Goal: Task Accomplishment & Management: Manage account settings

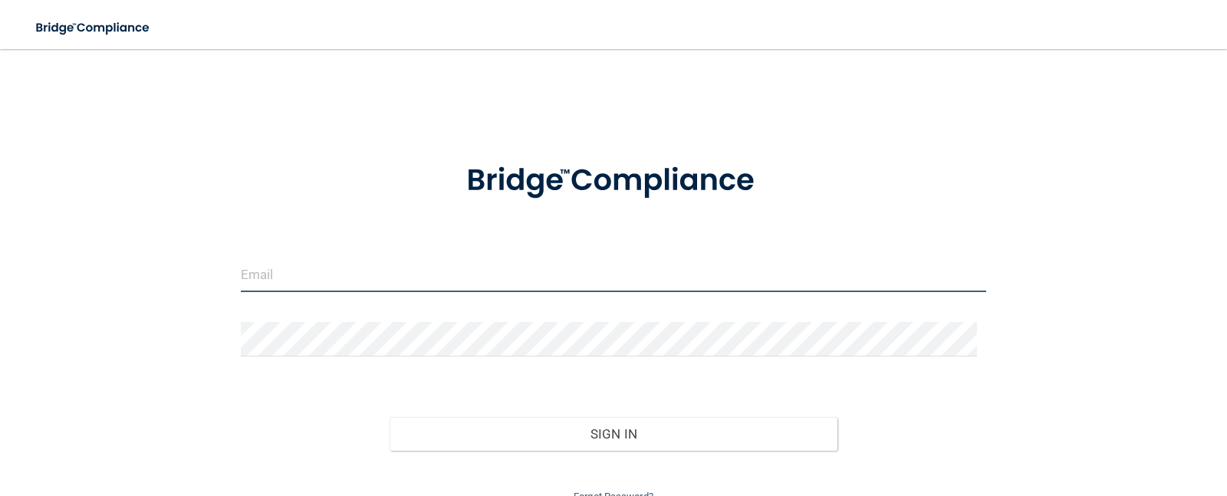
type input "[EMAIL_ADDRESS][DOMAIN_NAME]"
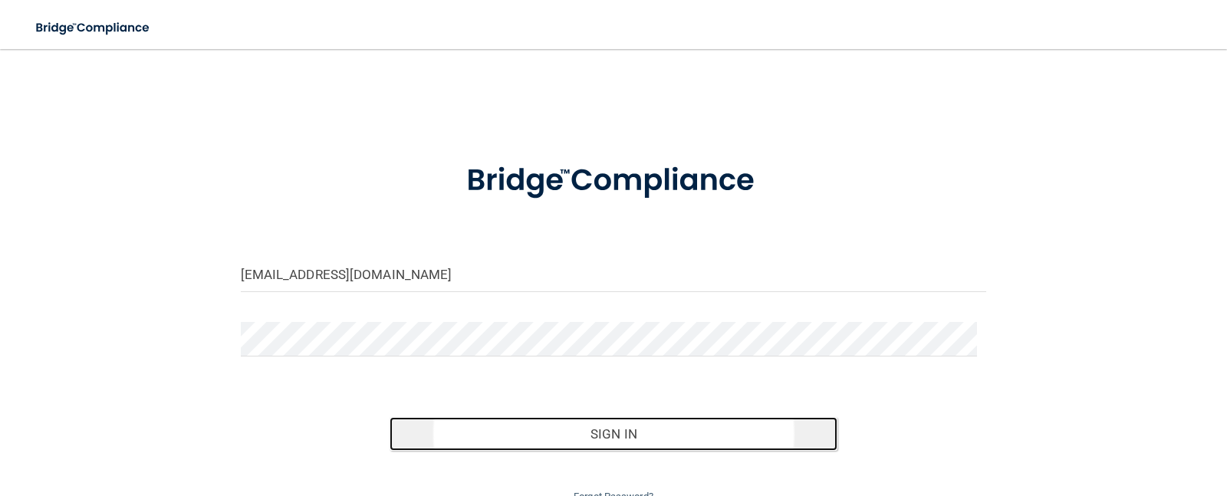
click at [614, 430] on button "Sign In" at bounding box center [613, 434] width 448 height 34
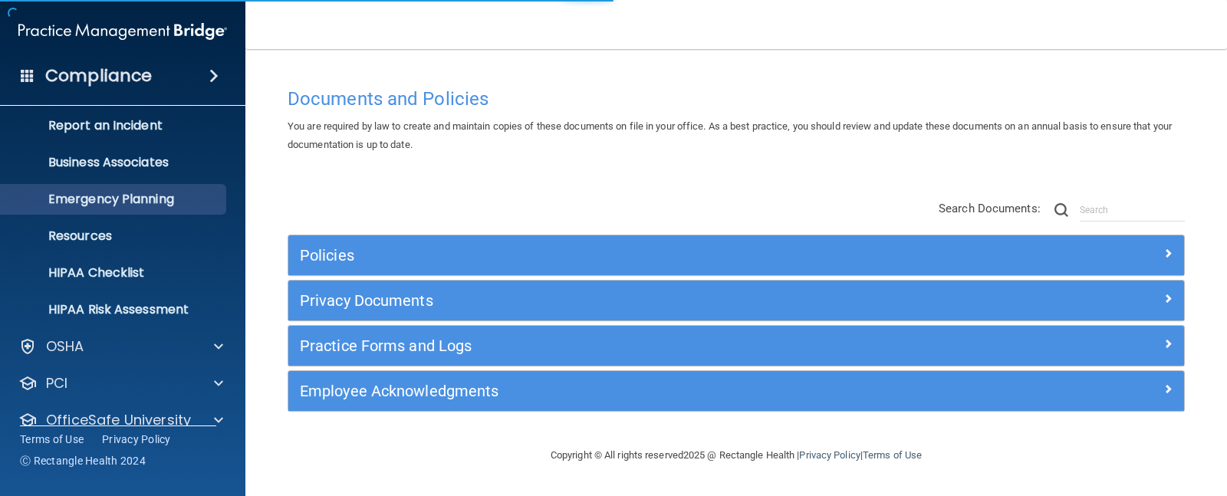
scroll to position [139, 0]
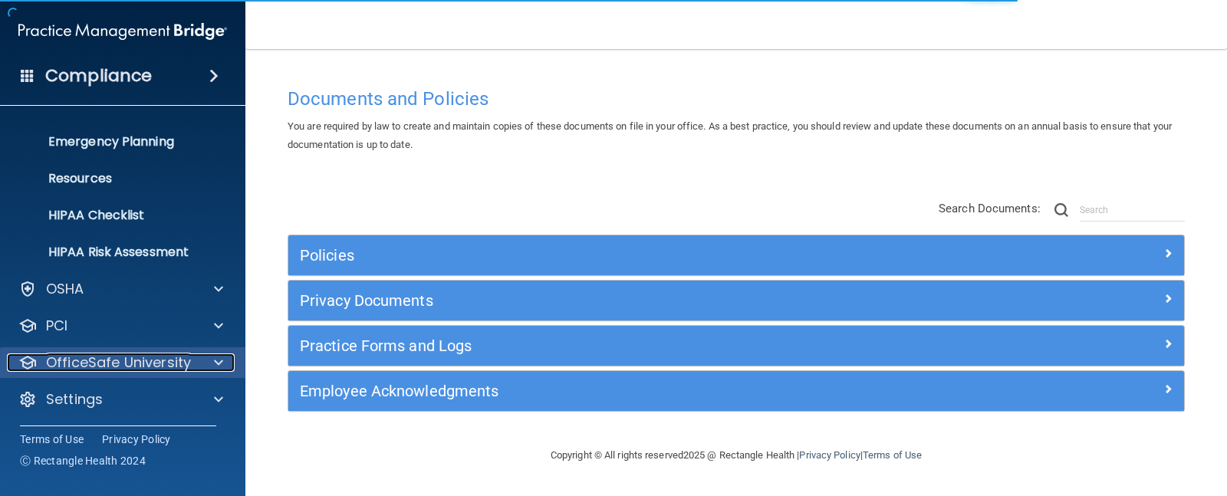
click at [108, 357] on p "OfficeSafe University" at bounding box center [118, 362] width 145 height 18
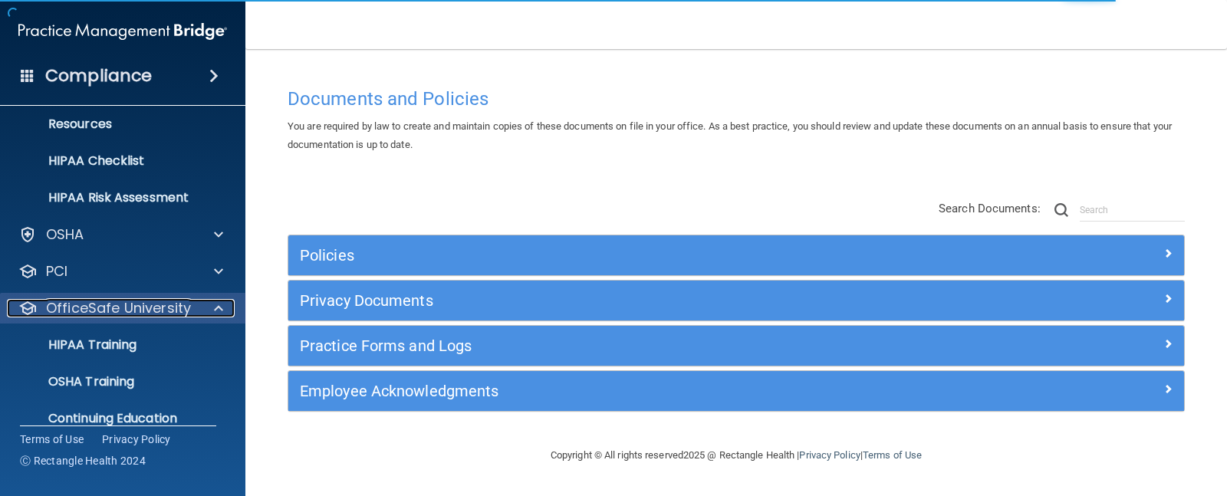
scroll to position [250, 0]
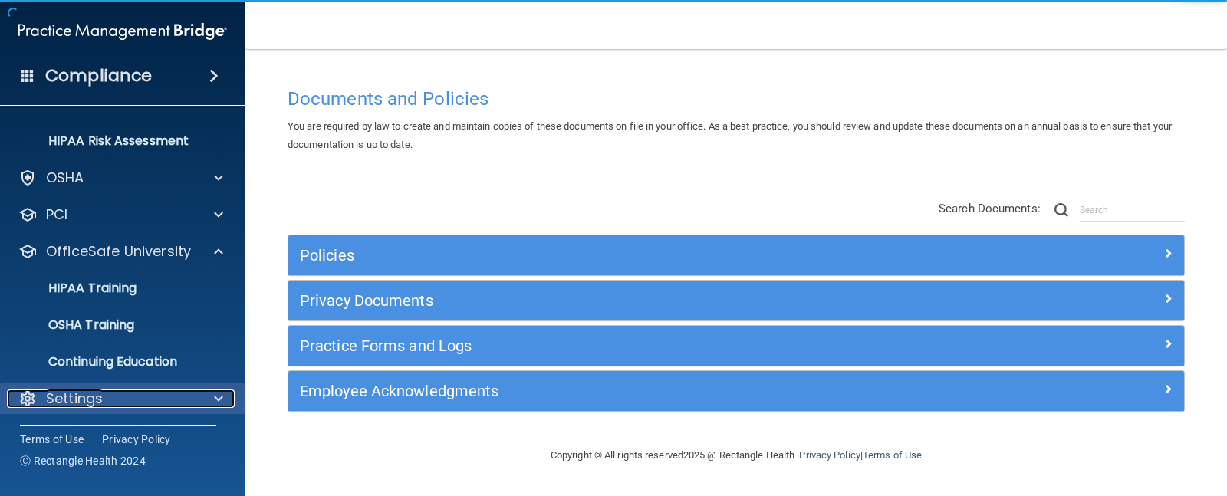
click at [115, 399] on div "Settings" at bounding box center [102, 398] width 190 height 18
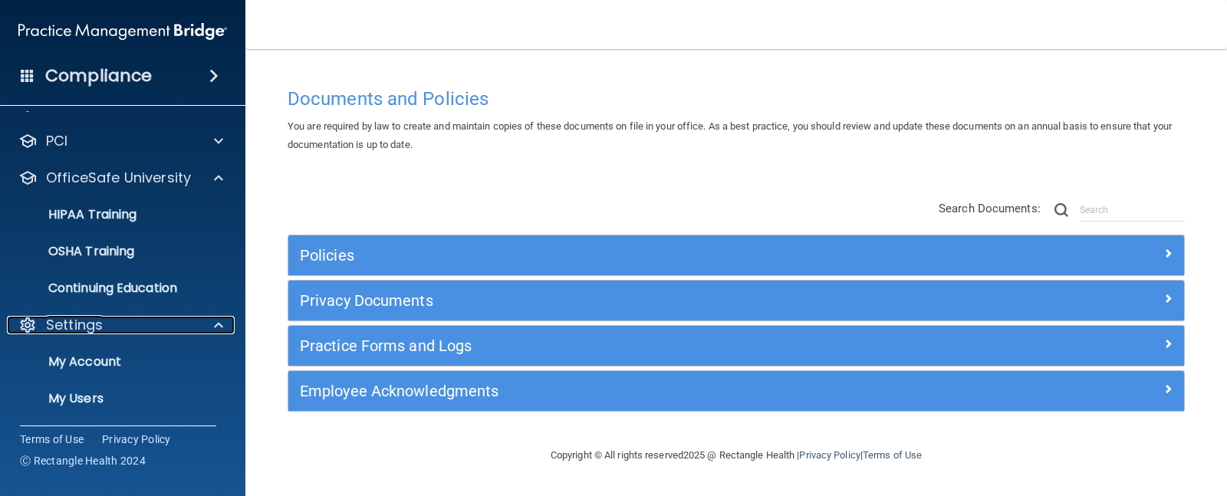
scroll to position [396, 0]
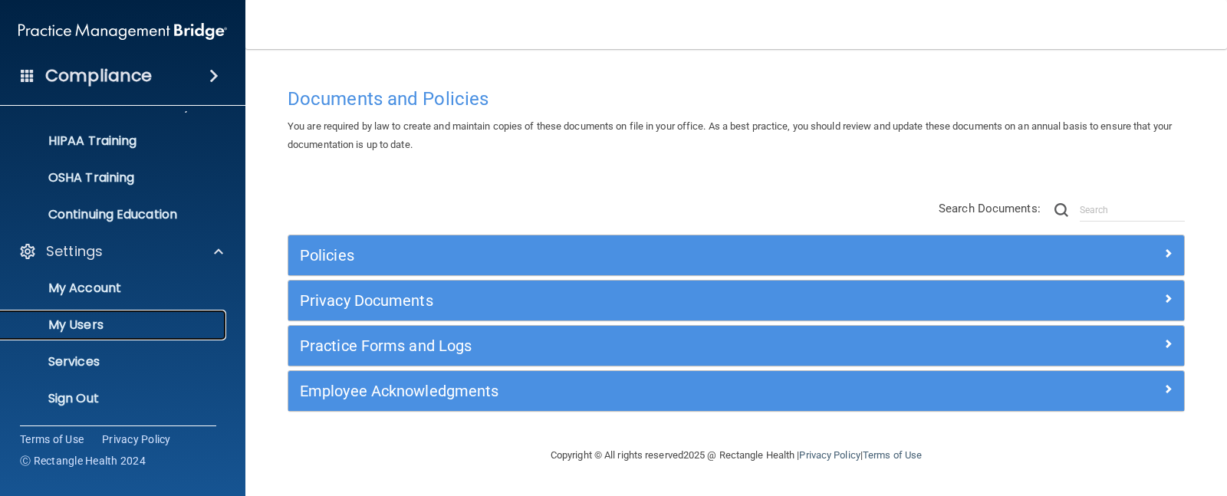
click at [84, 320] on p "My Users" at bounding box center [114, 324] width 209 height 15
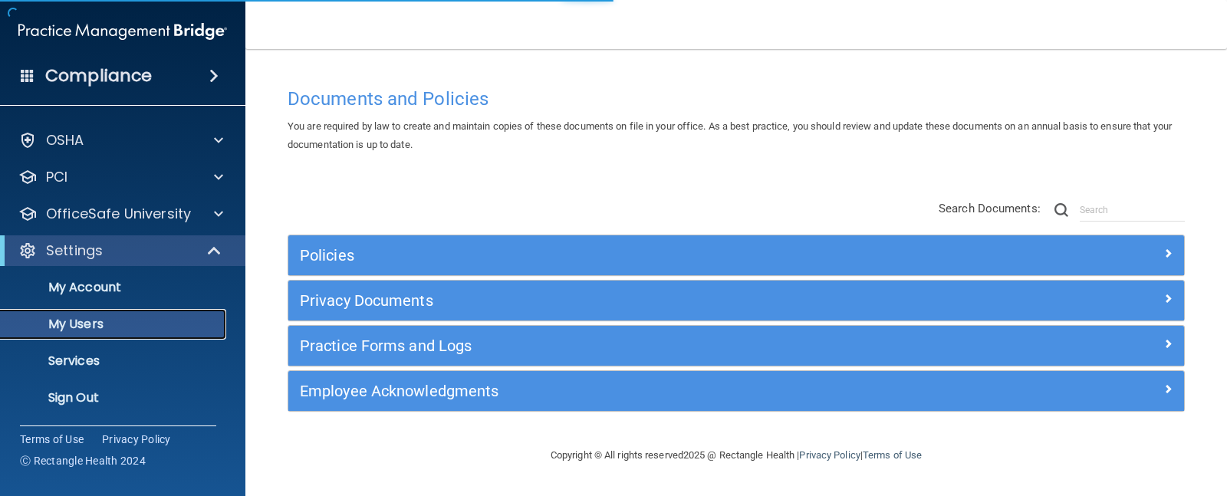
scroll to position [28, 0]
select select "20"
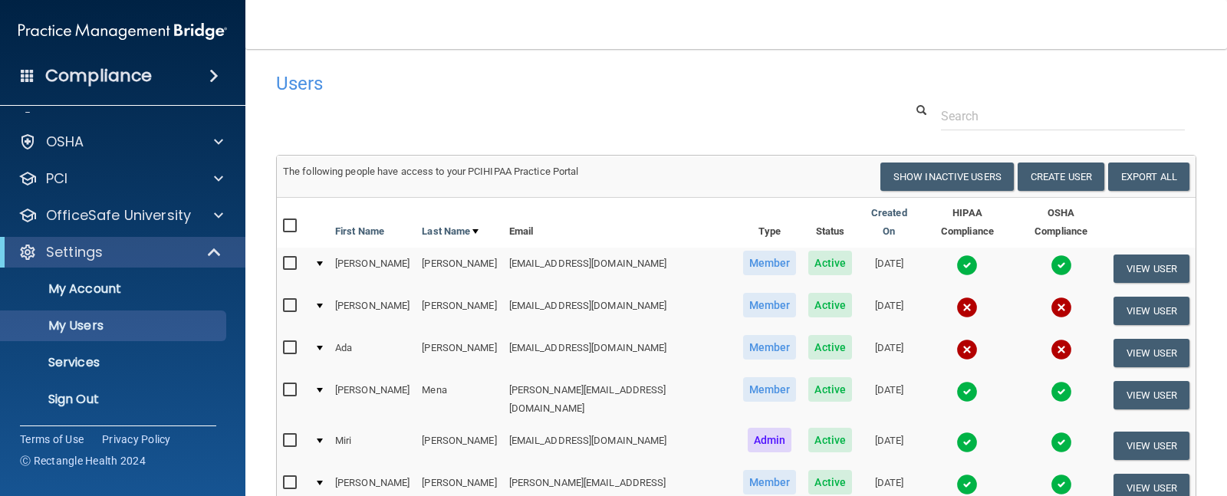
click at [291, 342] on input "checkbox" at bounding box center [292, 348] width 18 height 12
checkbox input "true"
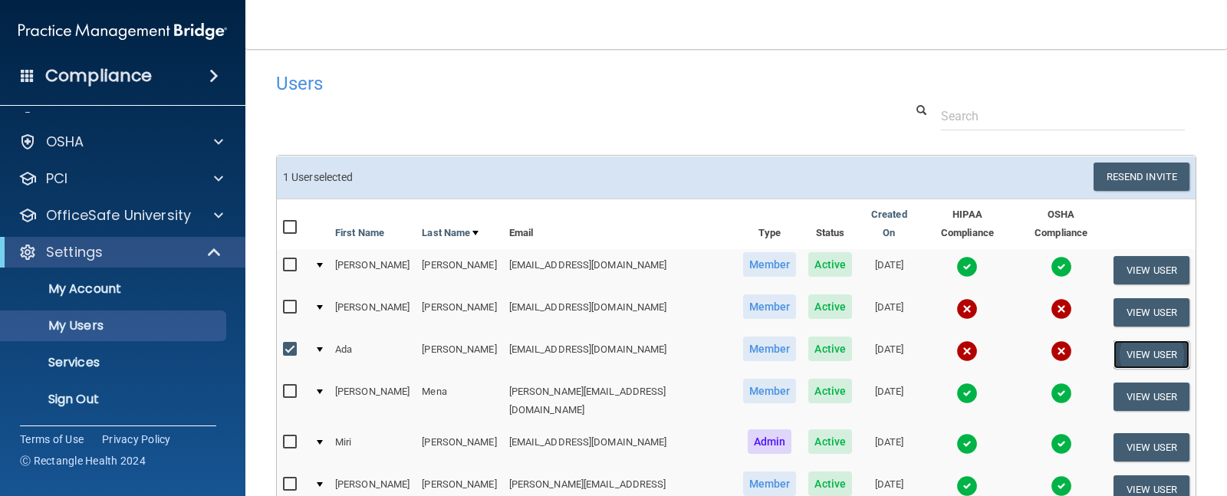
click at [1113, 340] on button "View User" at bounding box center [1151, 354] width 76 height 28
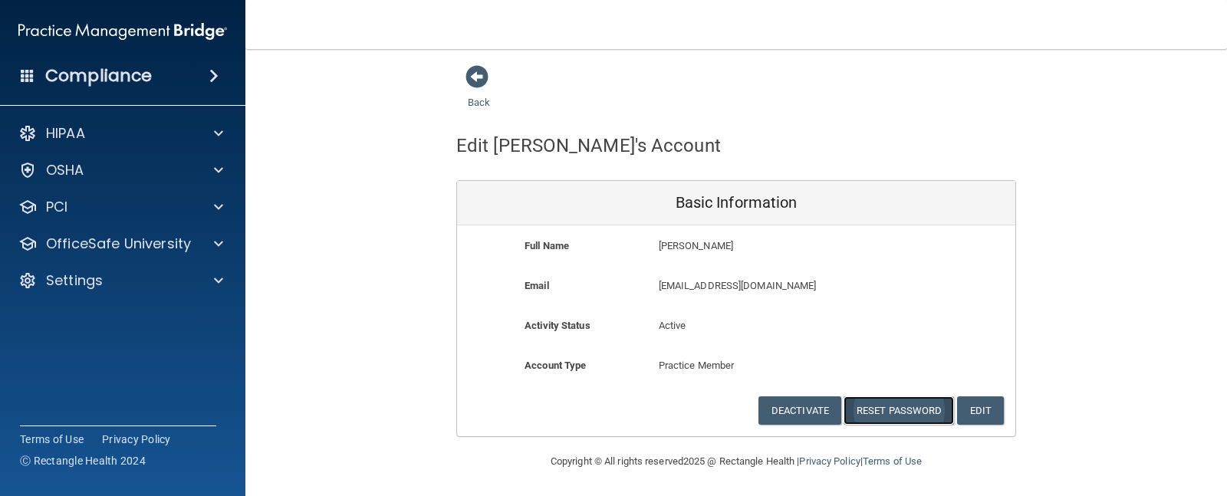
click at [882, 414] on button "Reset Password" at bounding box center [898, 410] width 110 height 28
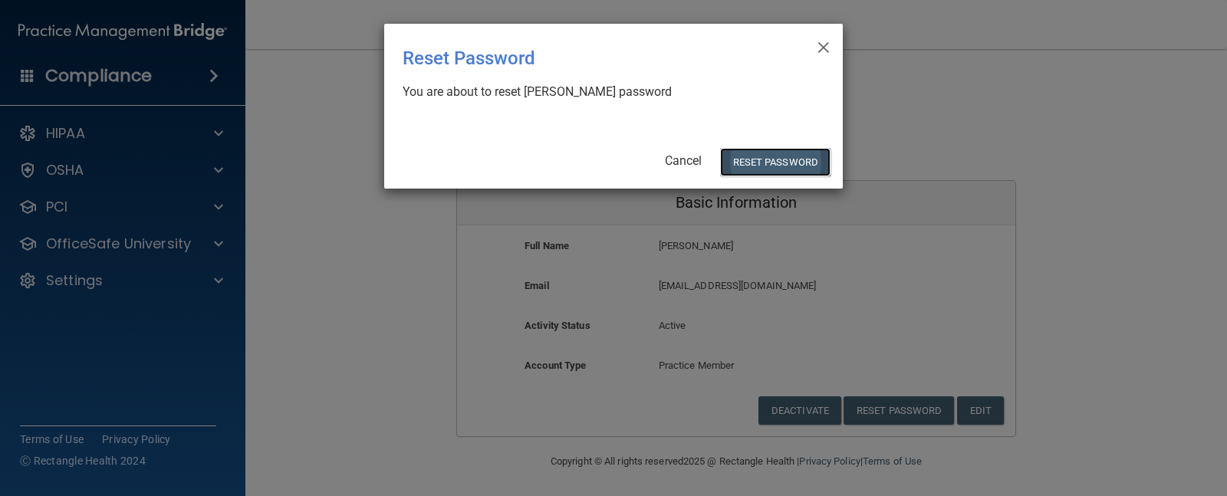
click at [755, 166] on button "Reset Password" at bounding box center [775, 162] width 110 height 28
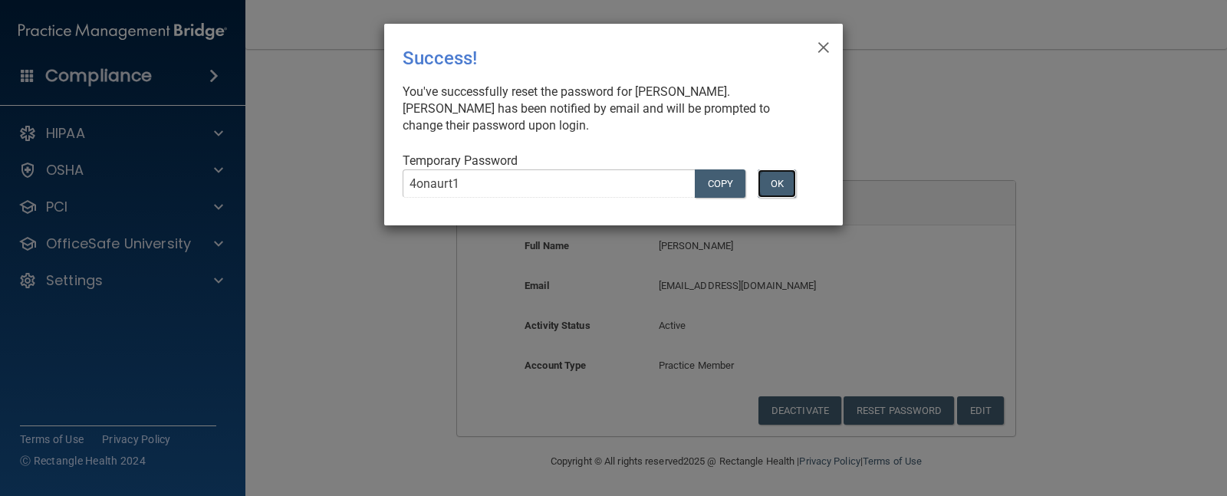
click at [779, 185] on button "OK" at bounding box center [776, 183] width 38 height 28
